Goal: Task Accomplishment & Management: Use online tool/utility

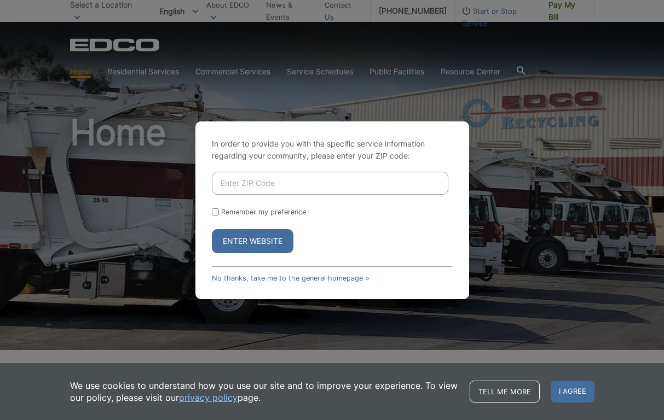
click at [356, 185] on input "Enter ZIP Code" at bounding box center [330, 183] width 236 height 23
type input "92078"
click at [255, 236] on button "Enter Website" at bounding box center [253, 241] width 82 height 24
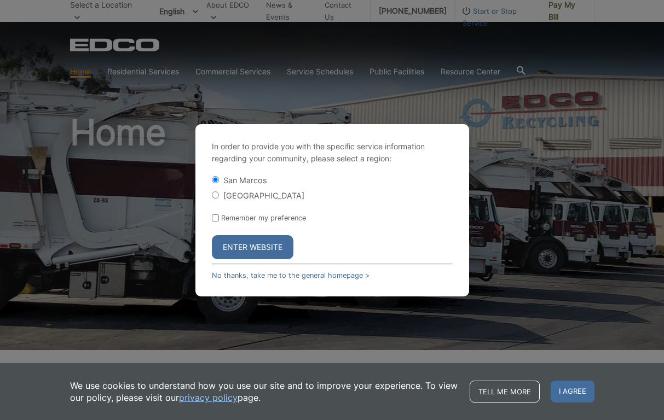
click at [253, 250] on button "Enter Website" at bounding box center [253, 247] width 82 height 24
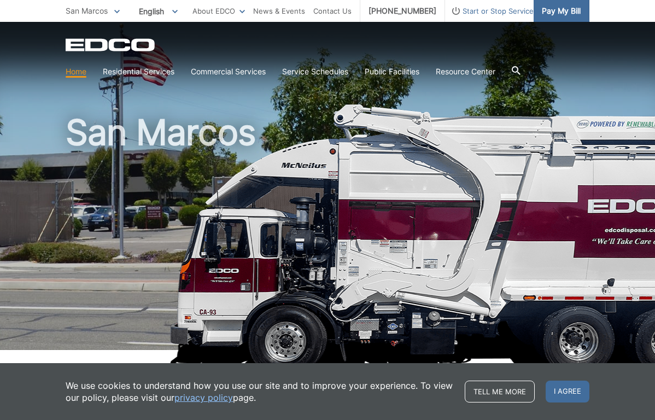
click at [557, 8] on span "Pay My Bill" at bounding box center [561, 11] width 39 height 12
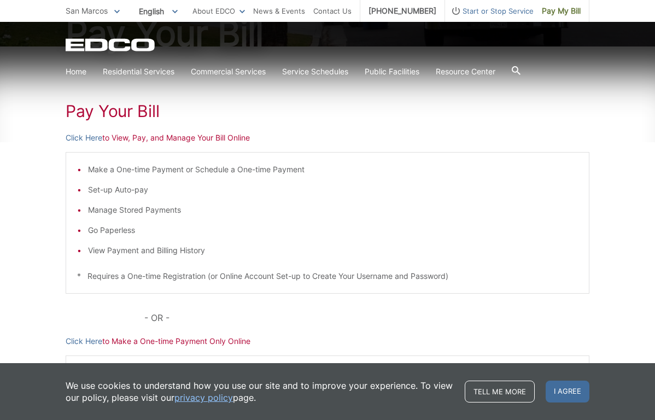
scroll to position [146, 0]
click at [91, 137] on link "Click Here" at bounding box center [84, 137] width 37 height 12
